Goal: Information Seeking & Learning: Learn about a topic

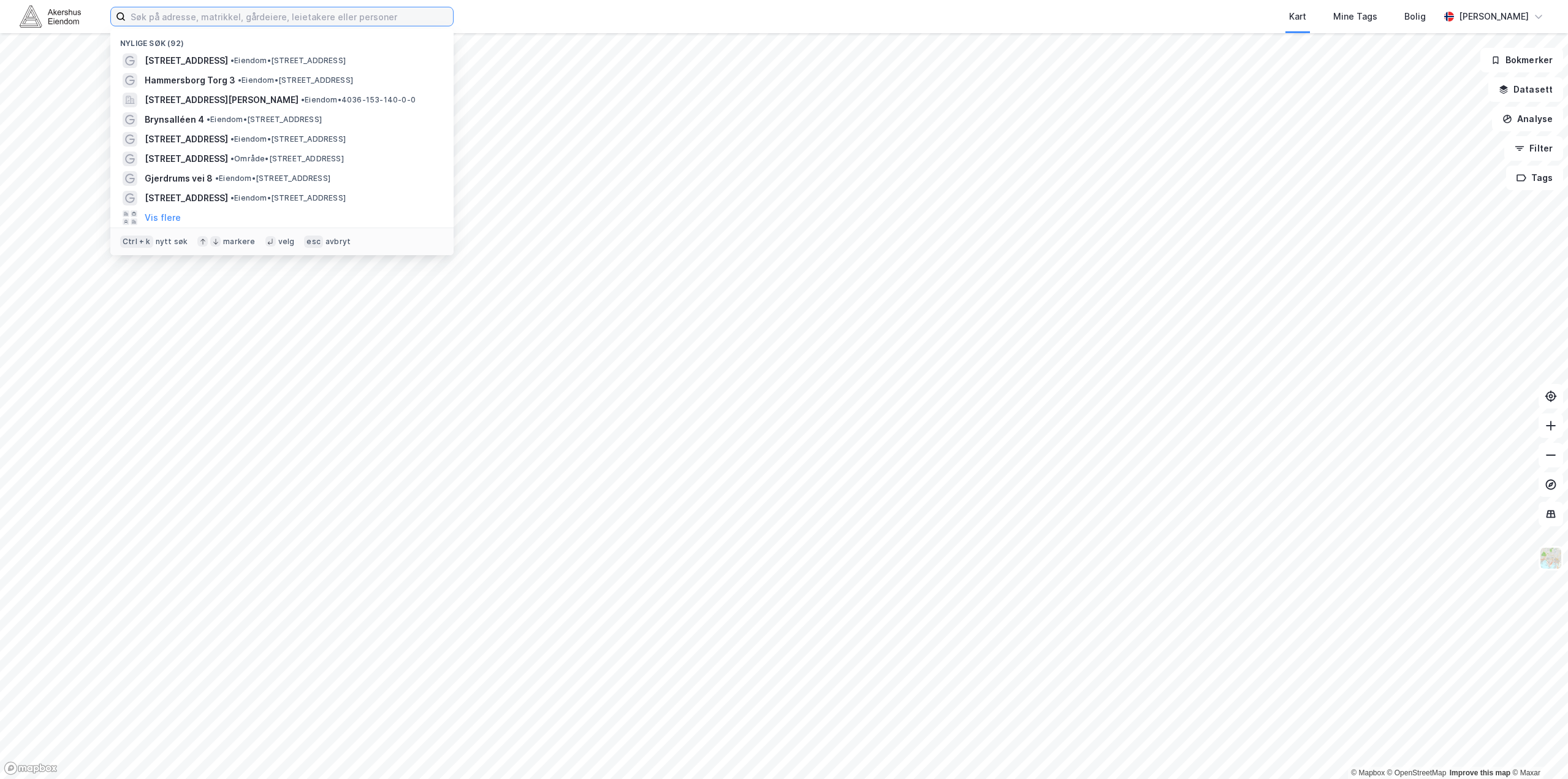
click at [389, 18] on input at bounding box center [289, 16] width 327 height 18
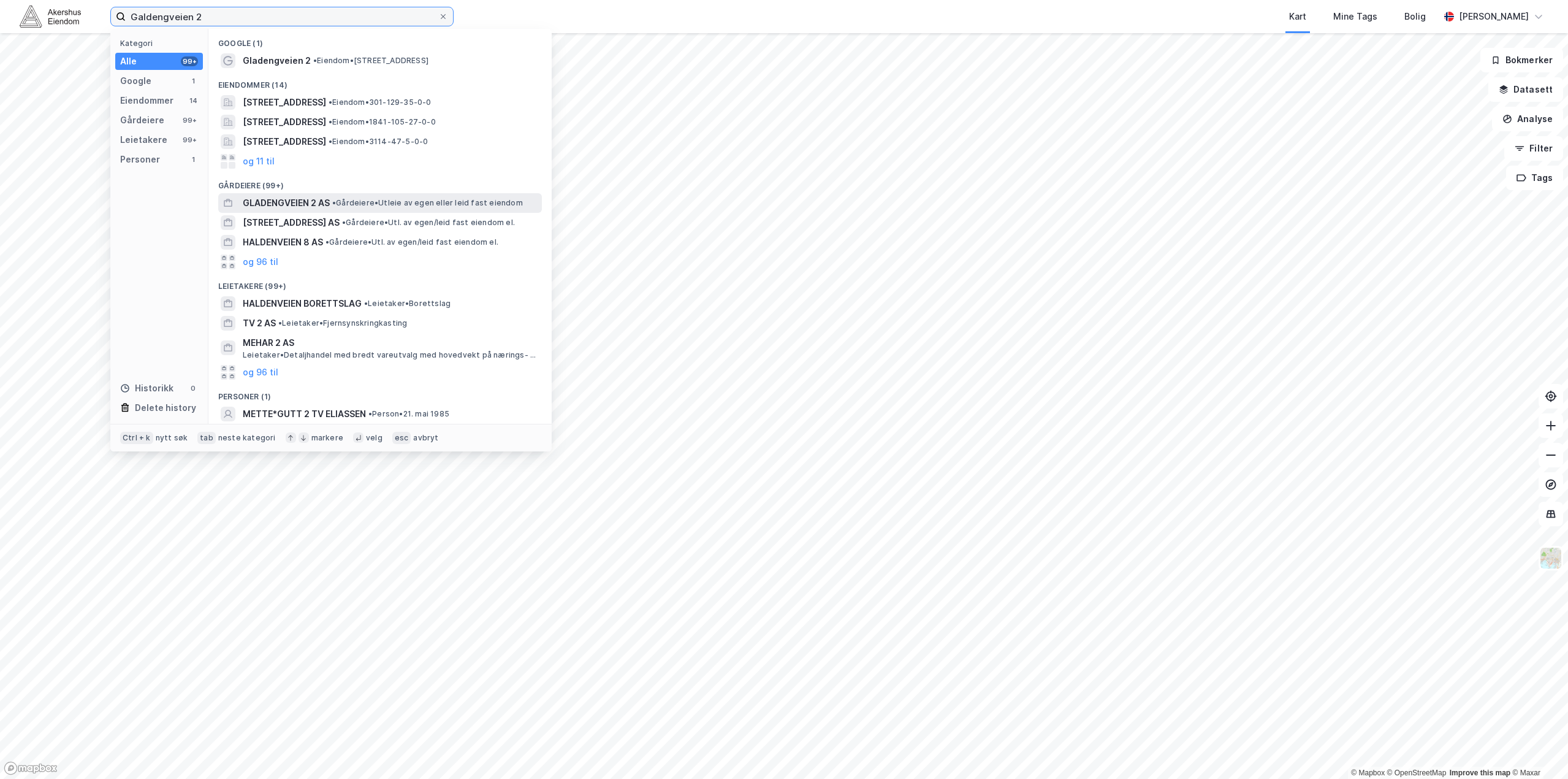
type input "Galdengveien 2"
click at [317, 202] on span "GLADENGVEIEN 2 AS" at bounding box center [286, 202] width 87 height 15
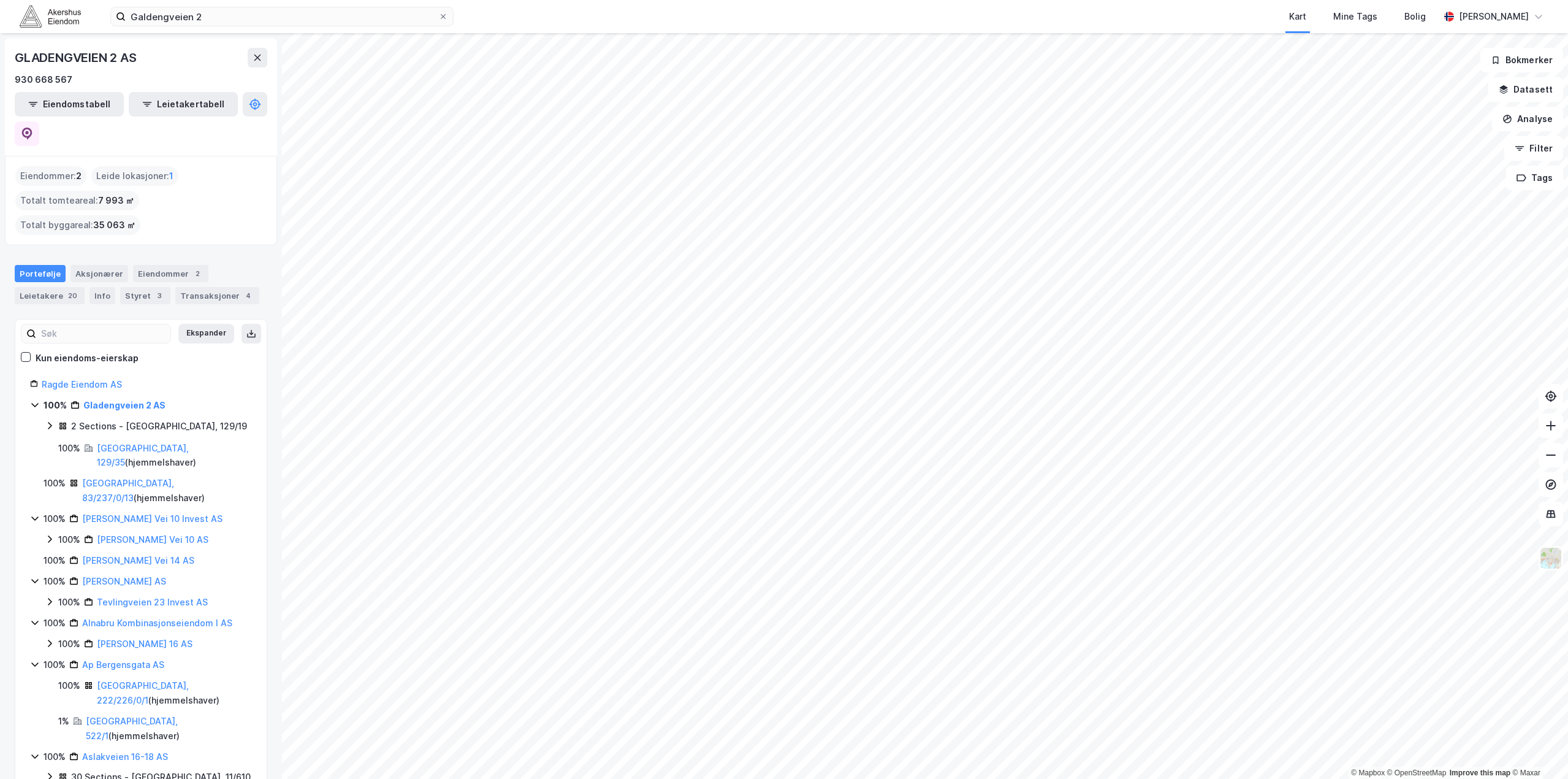
click at [54, 420] on icon at bounding box center [50, 425] width 10 height 10
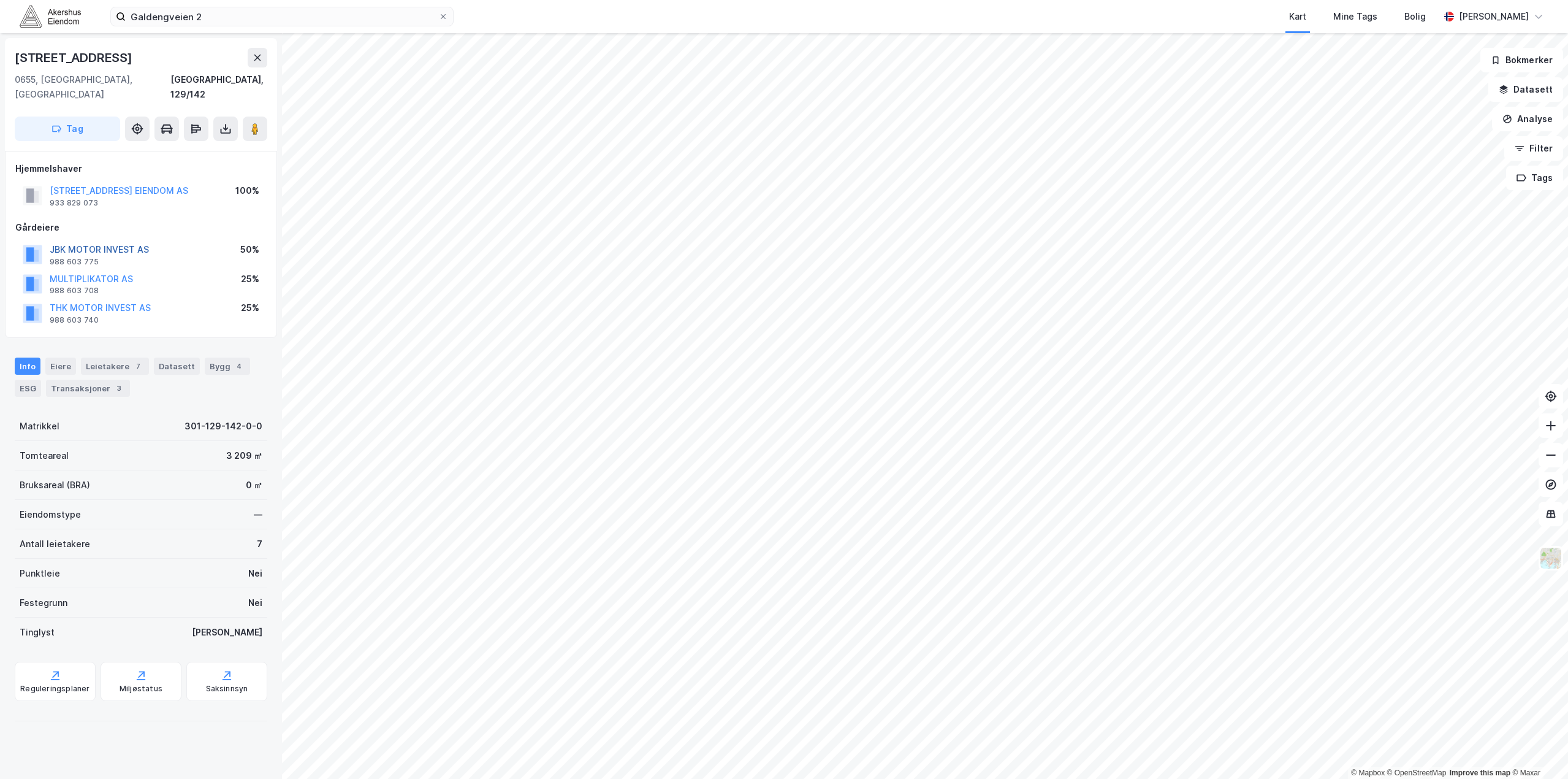
click at [0, 0] on button "JBK MOTOR INVEST AS" at bounding box center [0, 0] width 0 height 0
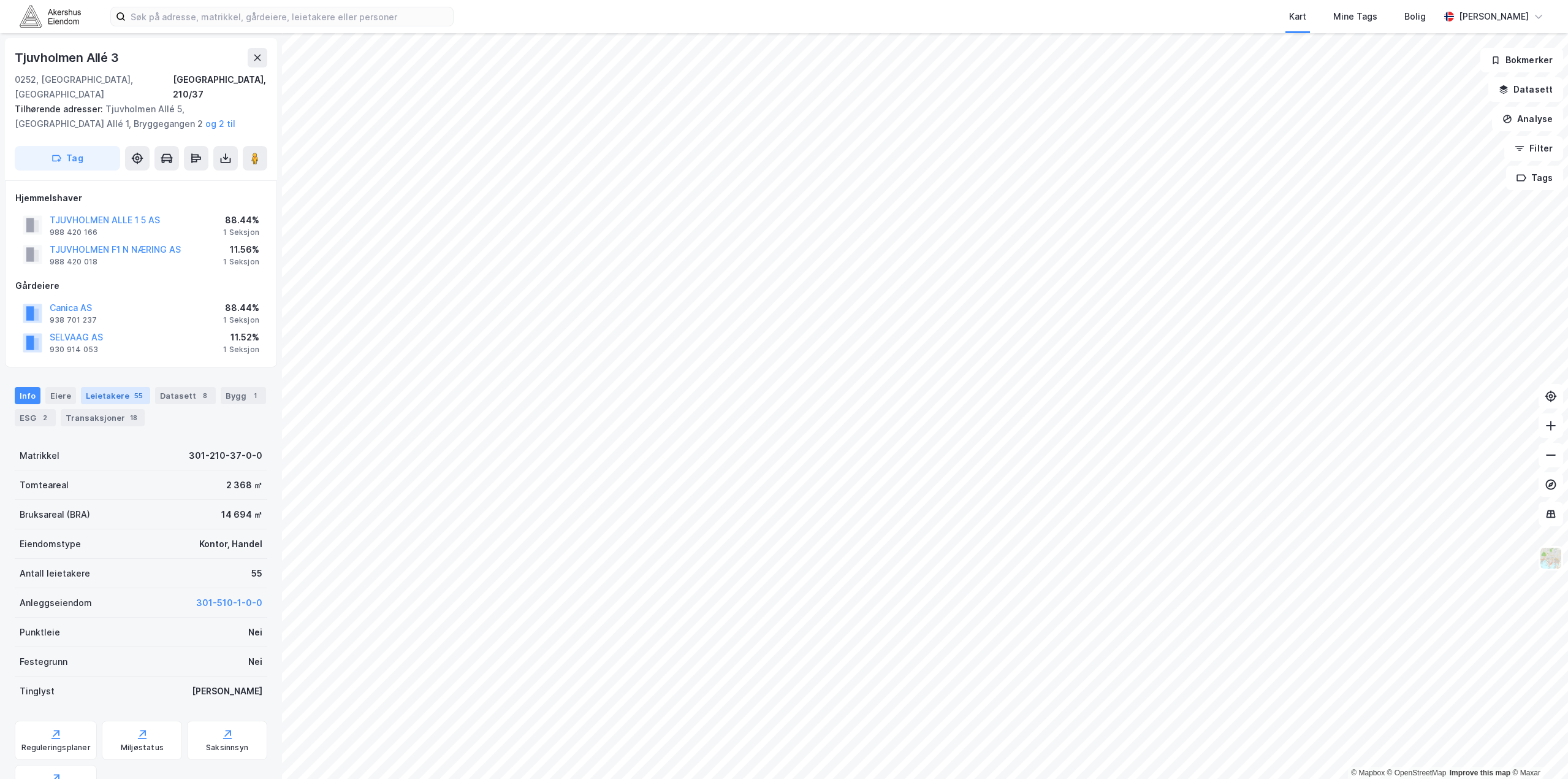
click at [135, 387] on div "Leietakere 55" at bounding box center [116, 396] width 70 height 17
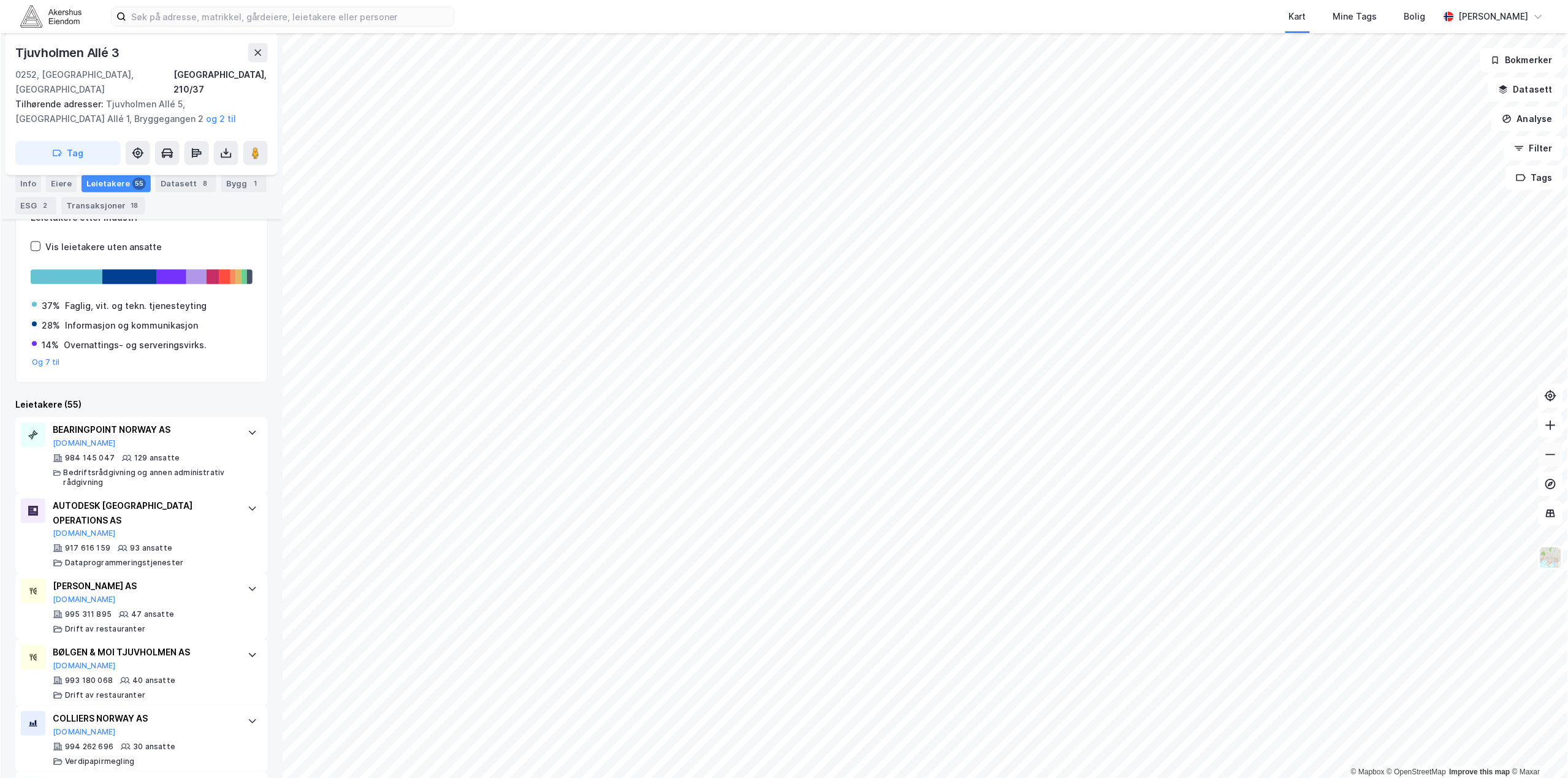
scroll to position [245, 0]
